Goal: Transaction & Acquisition: Purchase product/service

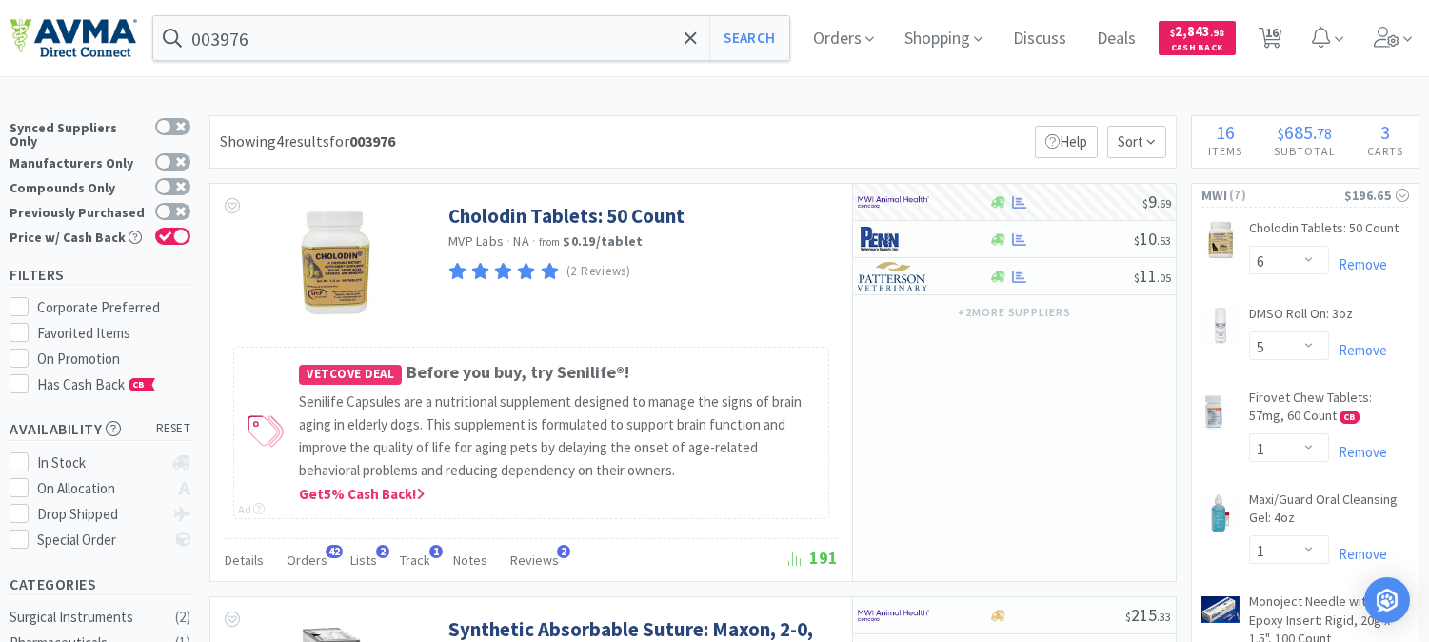
select select "6"
select select "5"
select select "1"
select select "2"
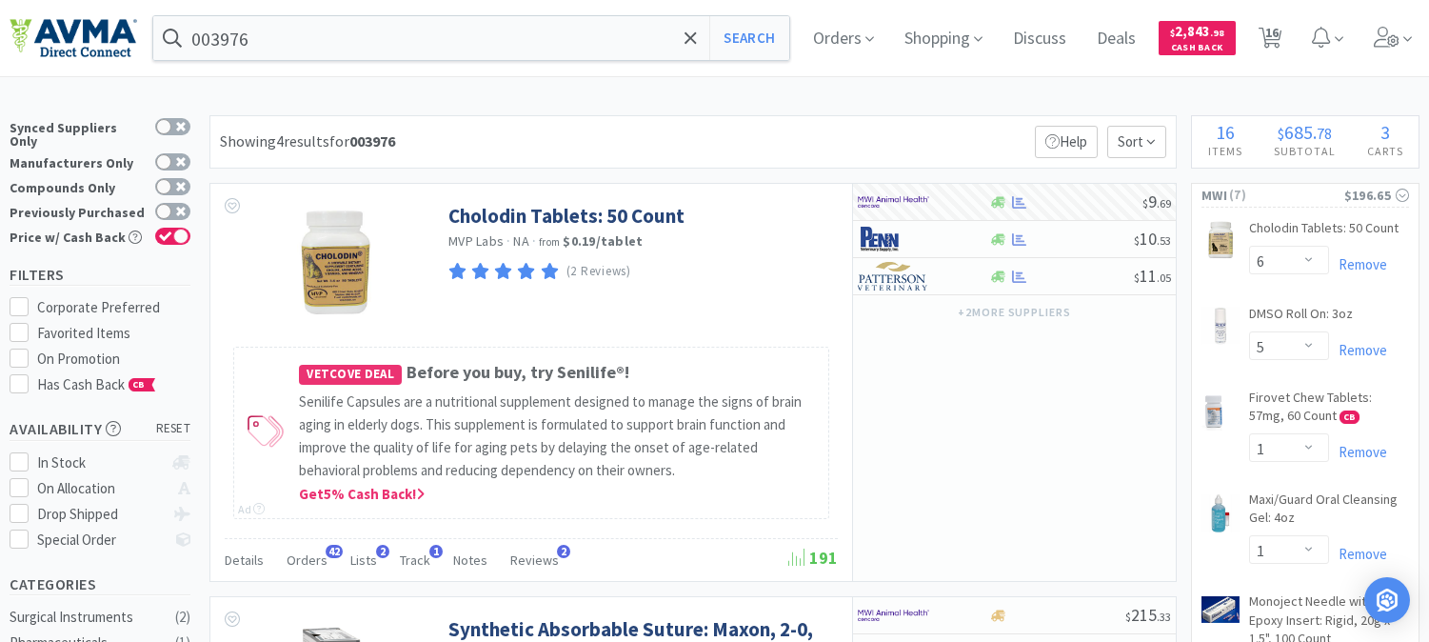
select select "1"
select select "10"
select select "2"
select select "1"
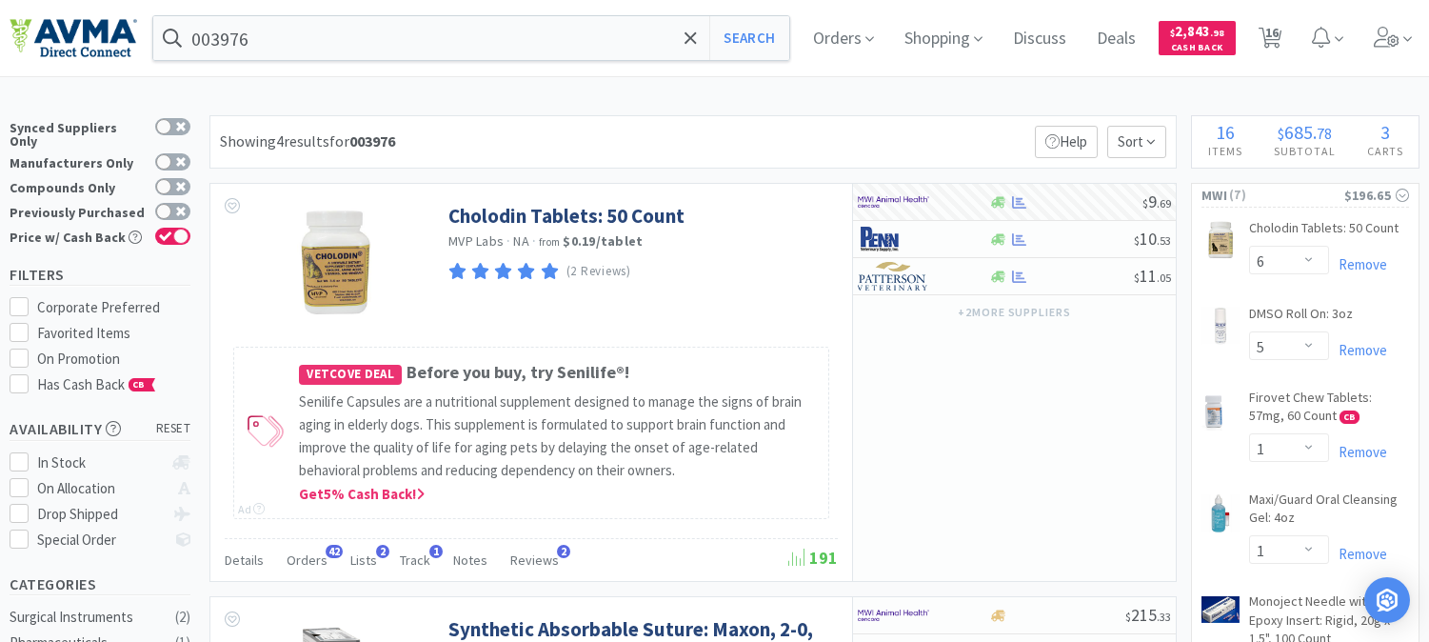
select select "1"
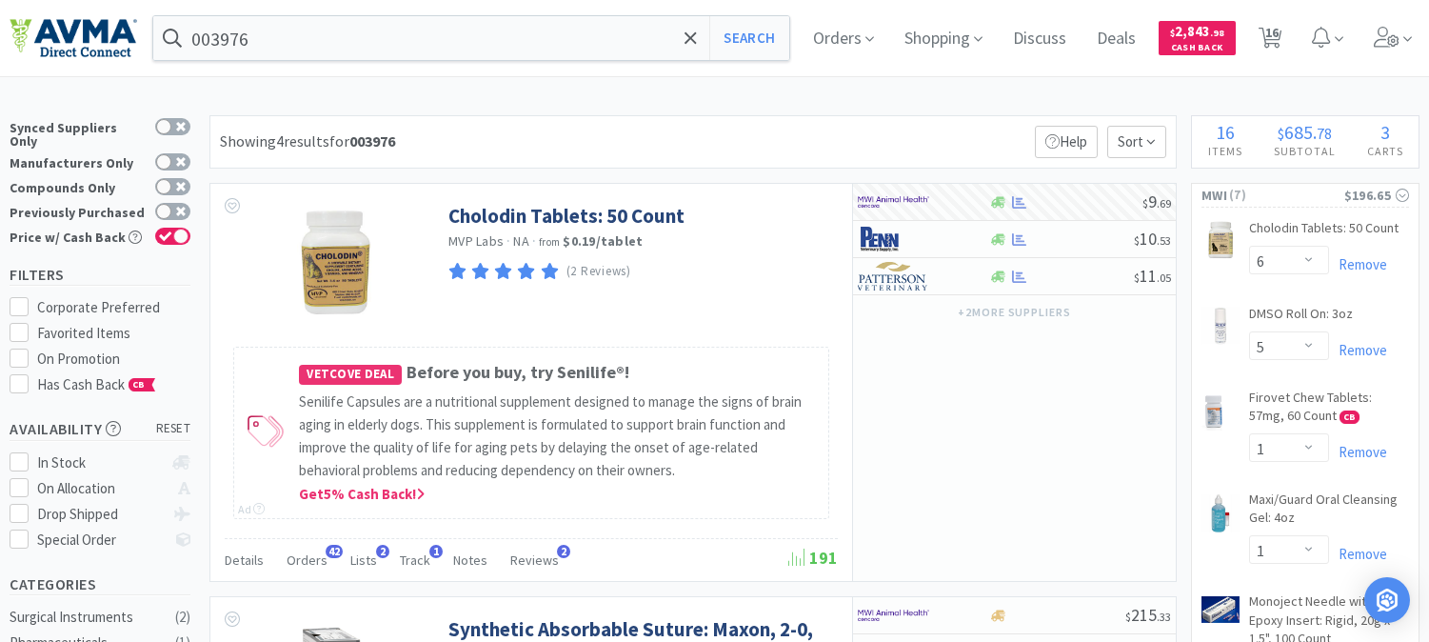
select select "2"
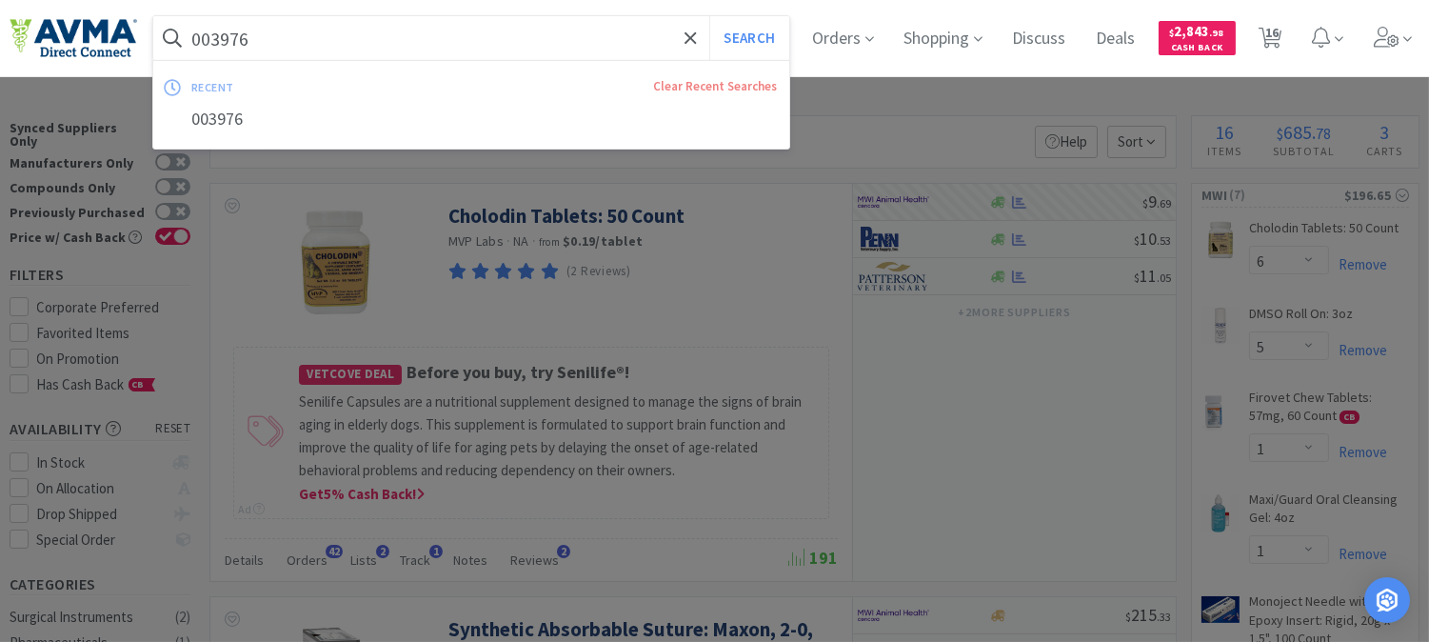
click at [328, 38] on input "003976" at bounding box center [471, 38] width 636 height 44
paste input "90324"
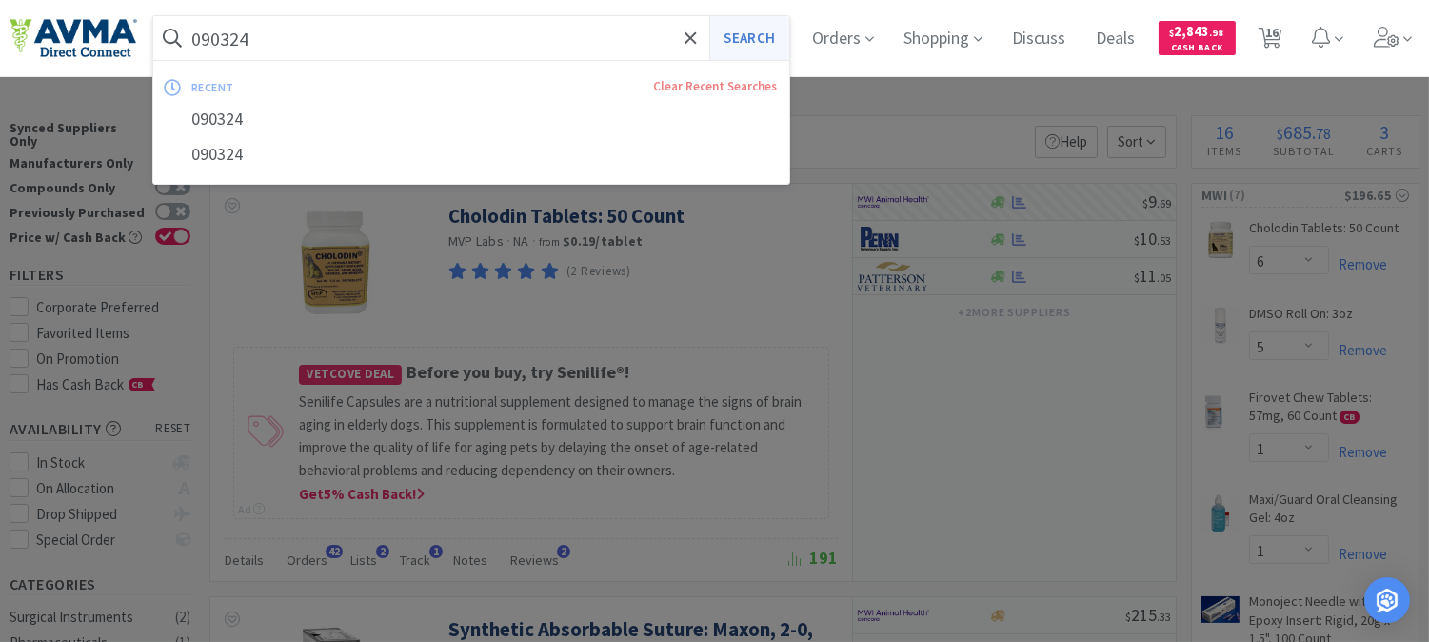
click at [775, 43] on button "Search" at bounding box center [749, 38] width 79 height 44
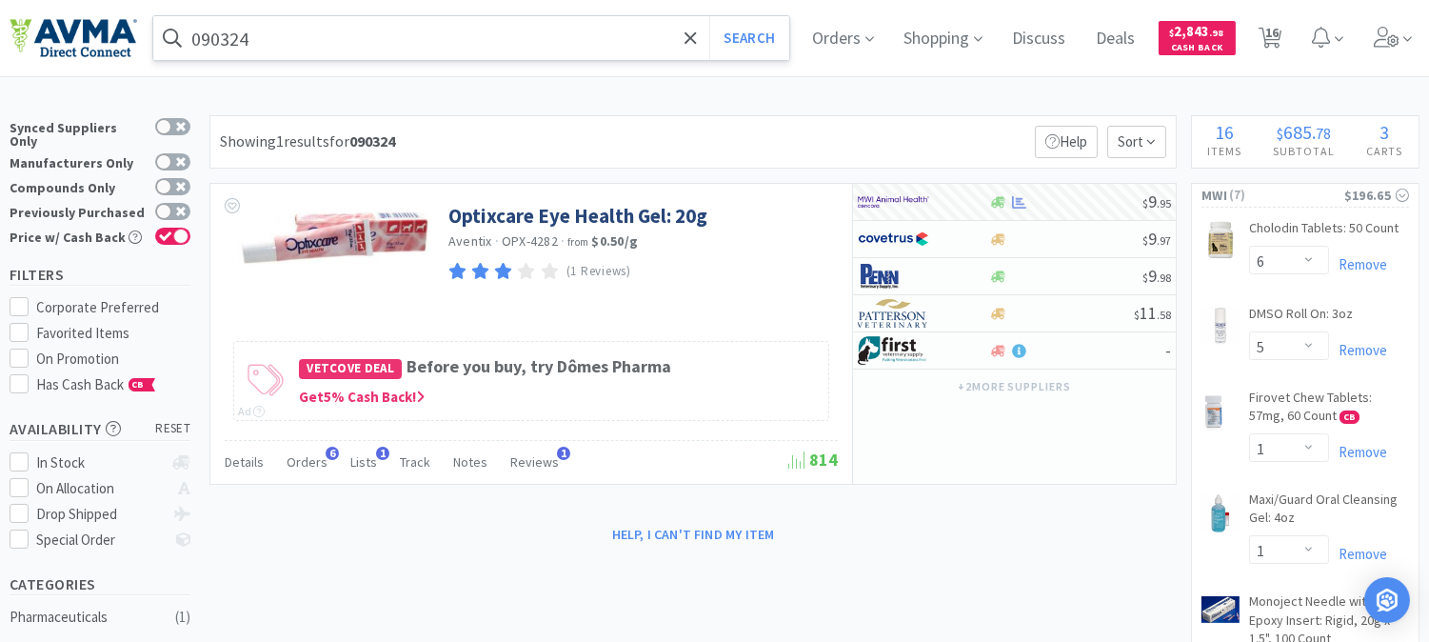
click at [281, 40] on input "090324" at bounding box center [471, 38] width 636 height 44
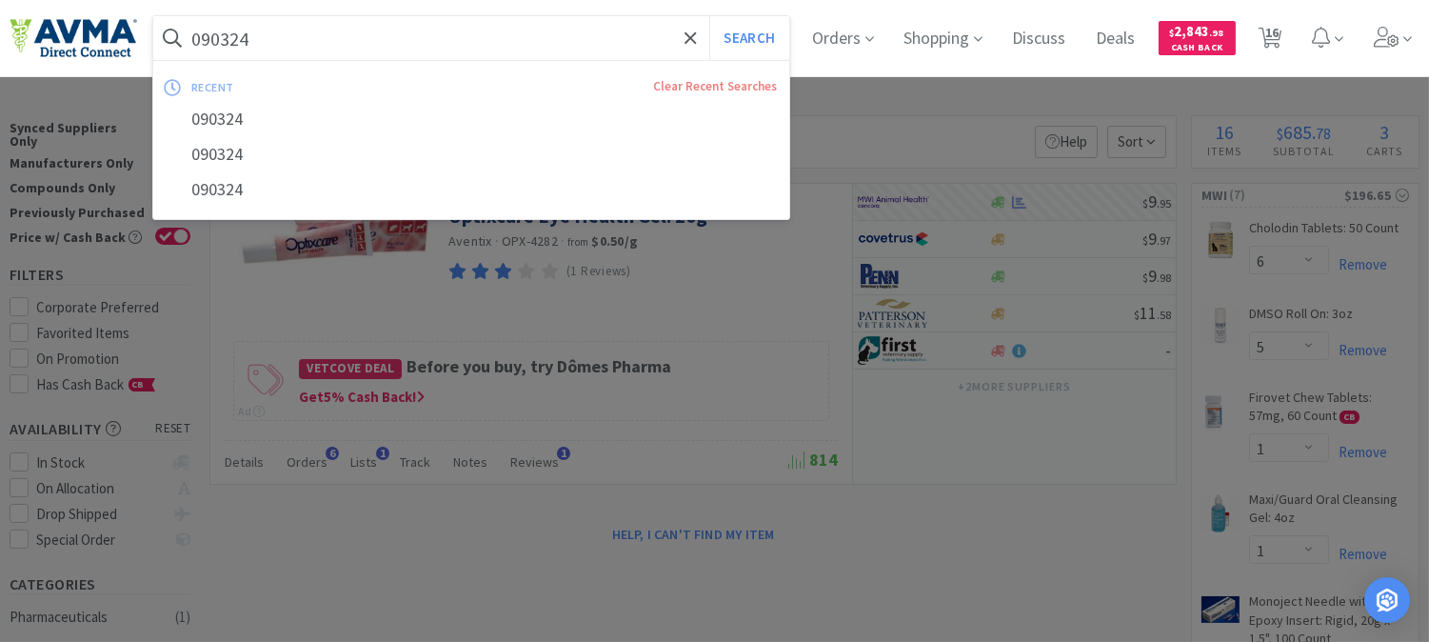
paste input "122742"
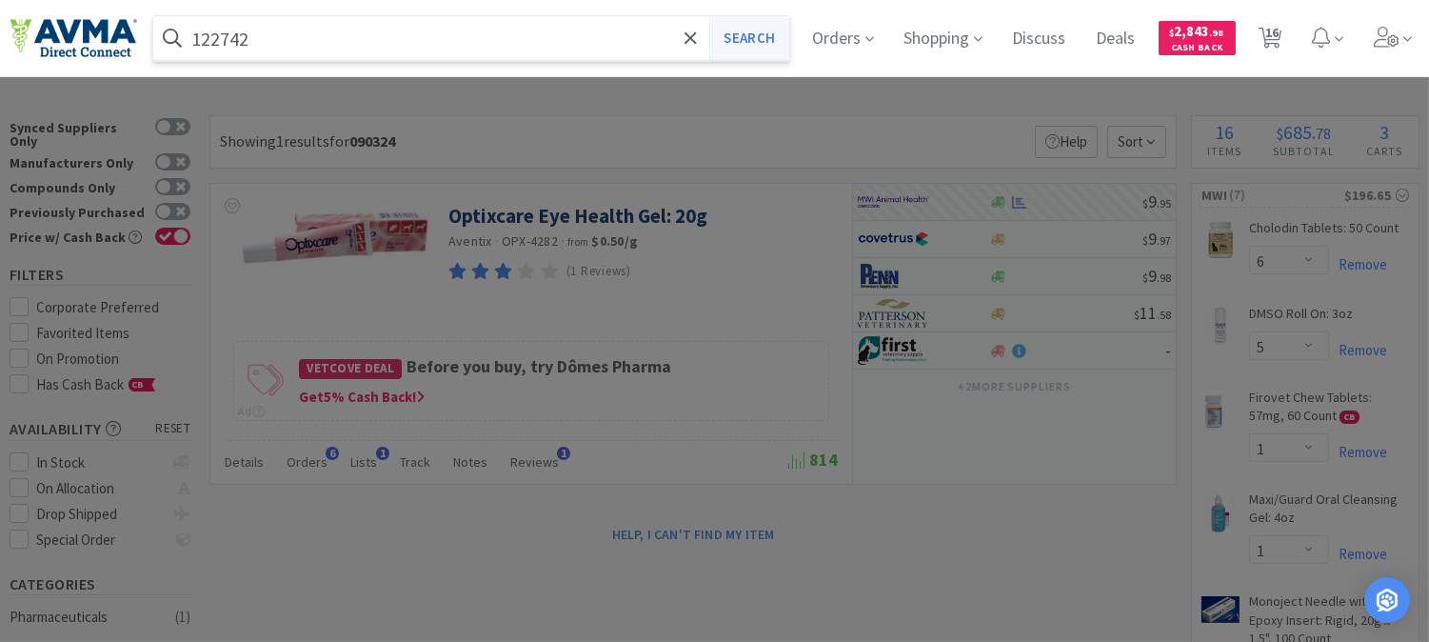
type input "122742"
click at [752, 34] on button "Search" at bounding box center [749, 38] width 79 height 44
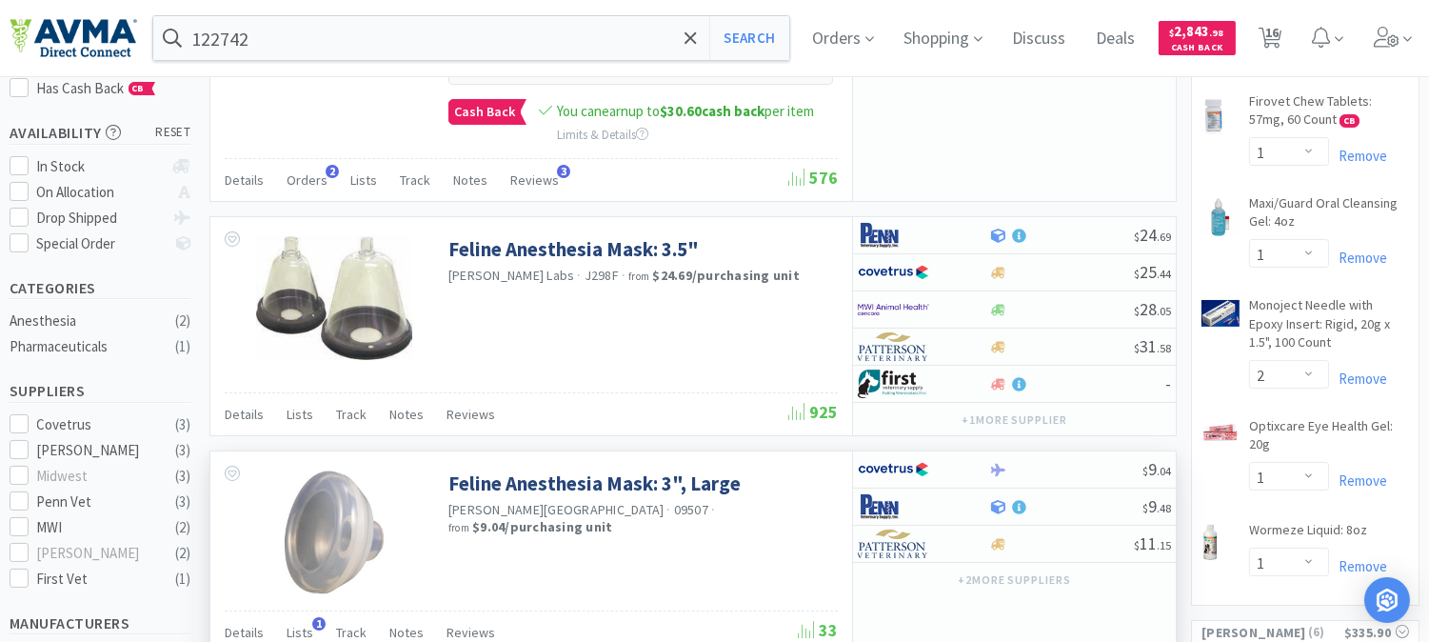
scroll to position [317, 0]
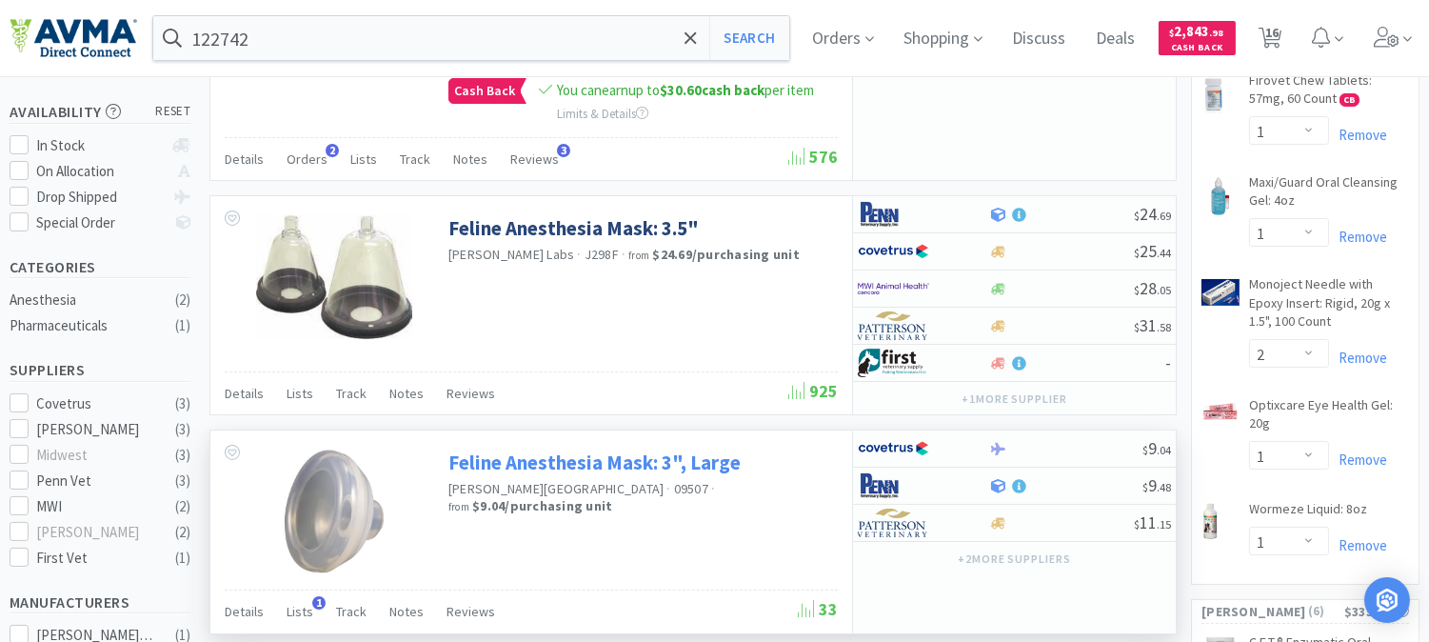
click at [597, 463] on link "Feline Anesthesia Mask: 3", Large" at bounding box center [595, 463] width 292 height 26
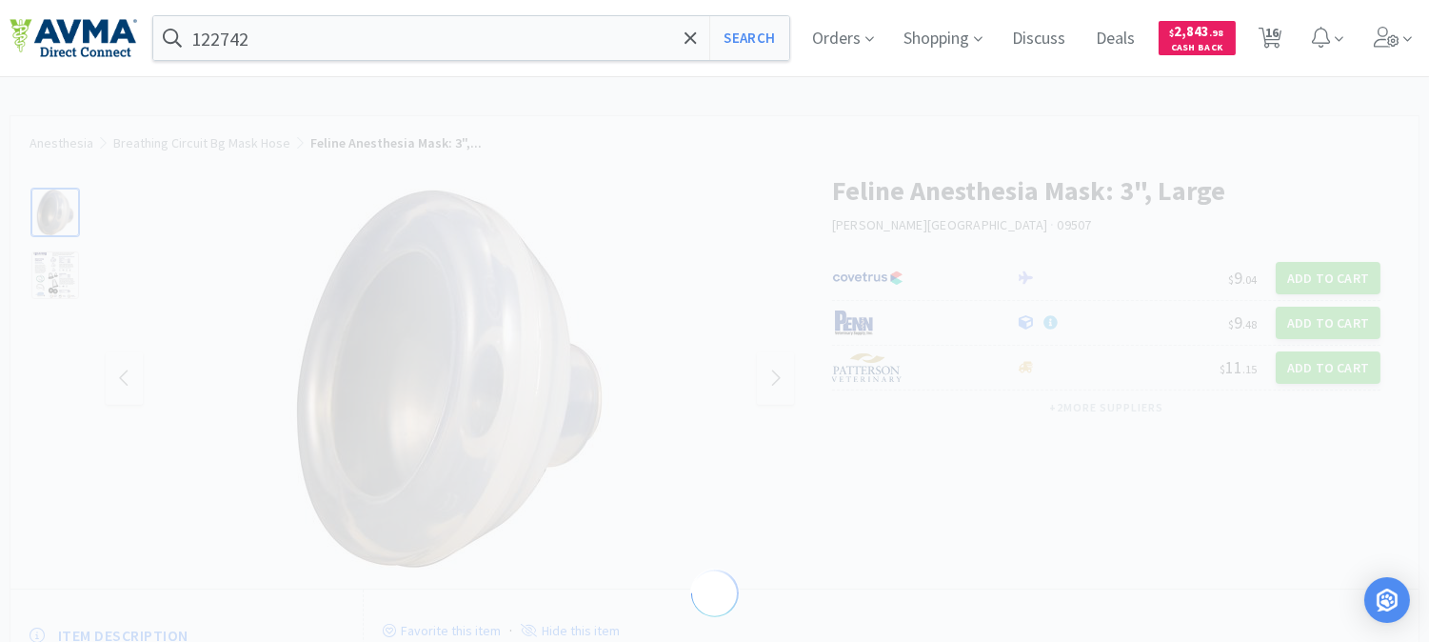
select select "122741"
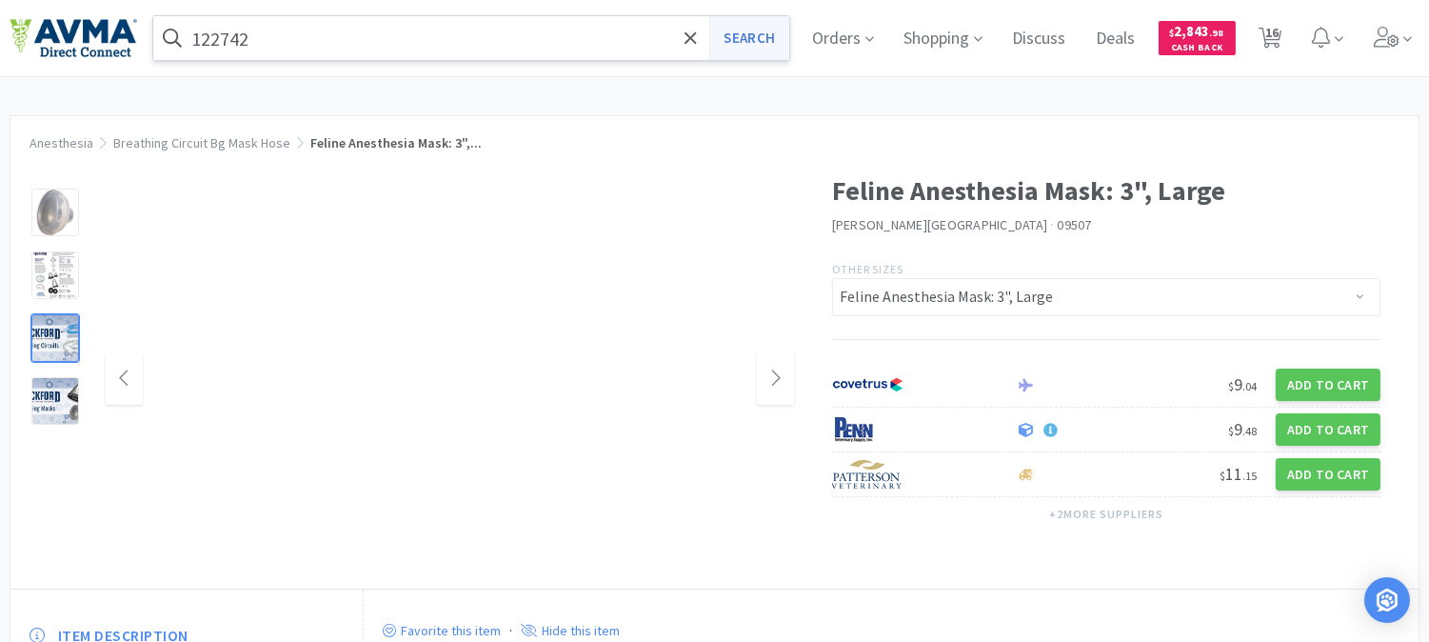
click at [752, 35] on button "Search" at bounding box center [749, 38] width 79 height 44
select select "6"
select select "5"
select select "1"
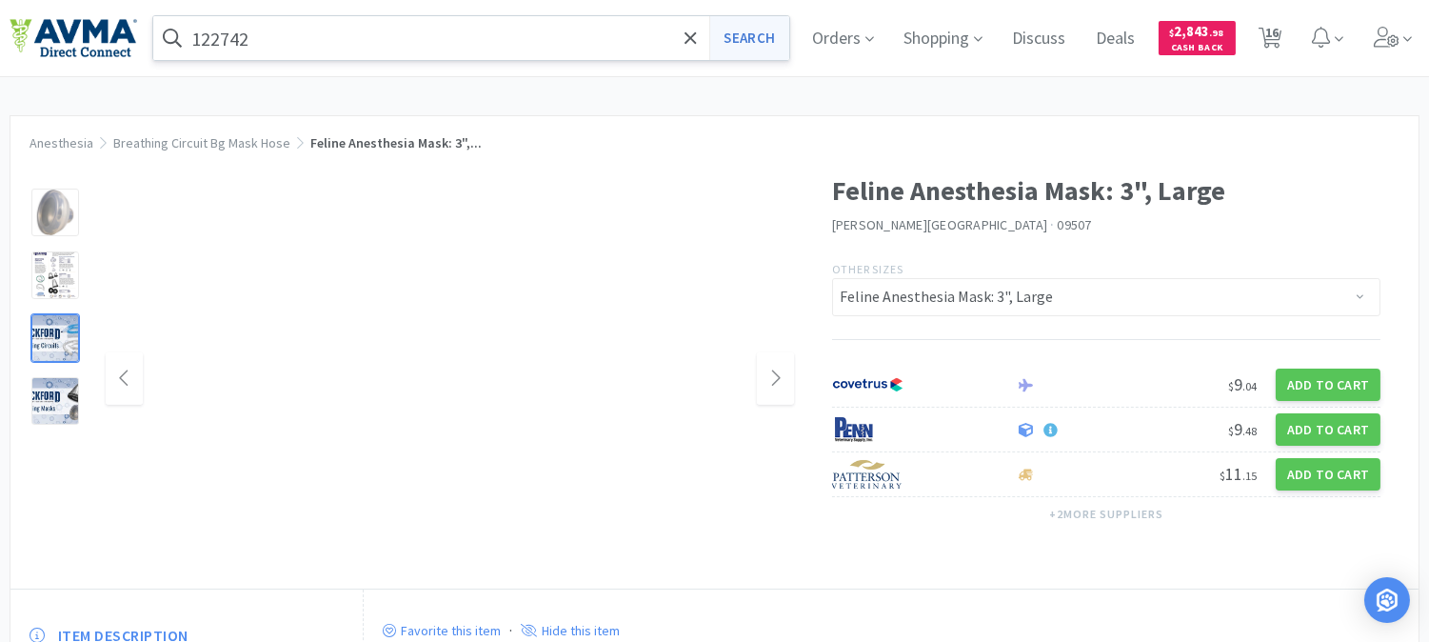
select select "2"
select select "1"
select select "10"
select select "2"
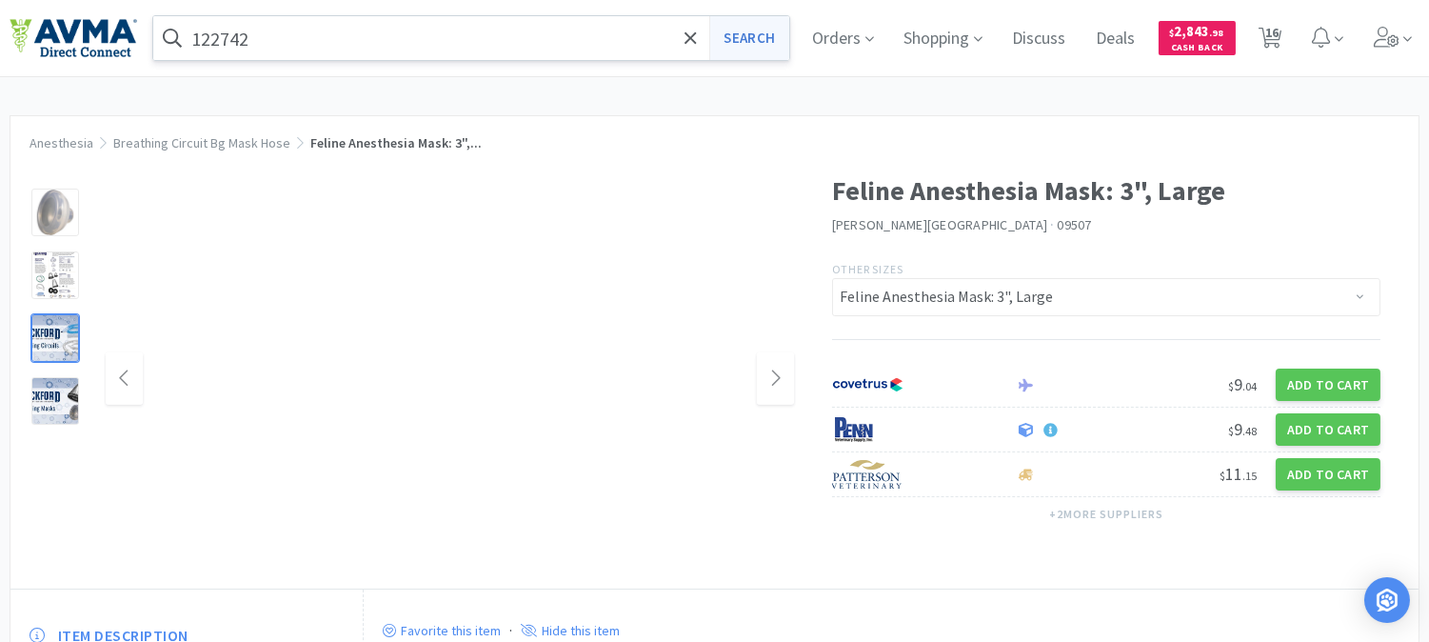
select select "1"
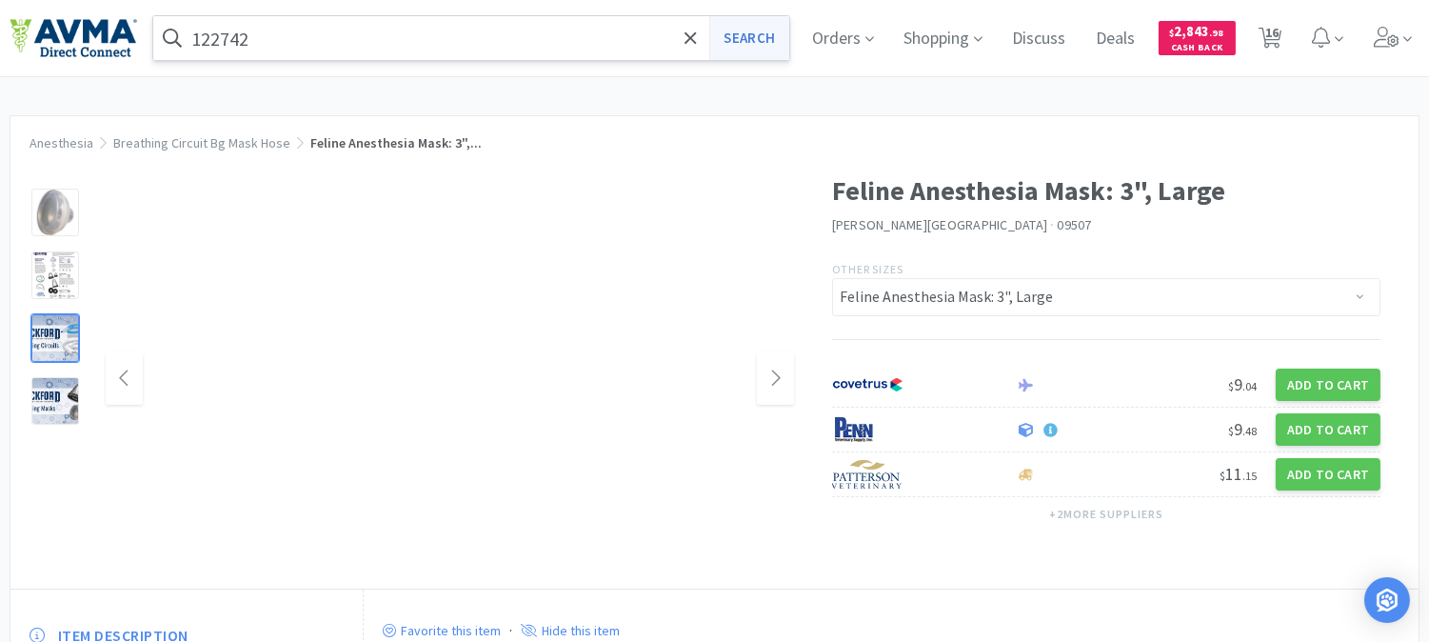
select select "1"
select select "2"
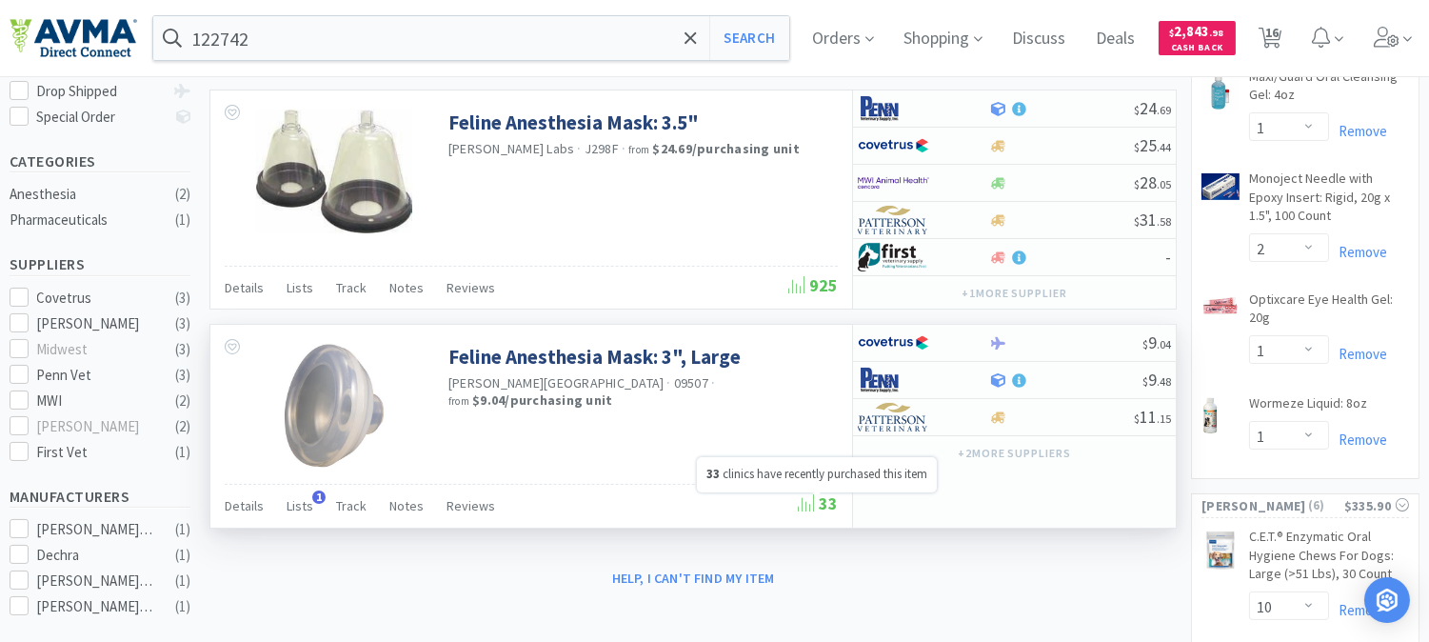
scroll to position [529, 0]
